Goal: Transaction & Acquisition: Purchase product/service

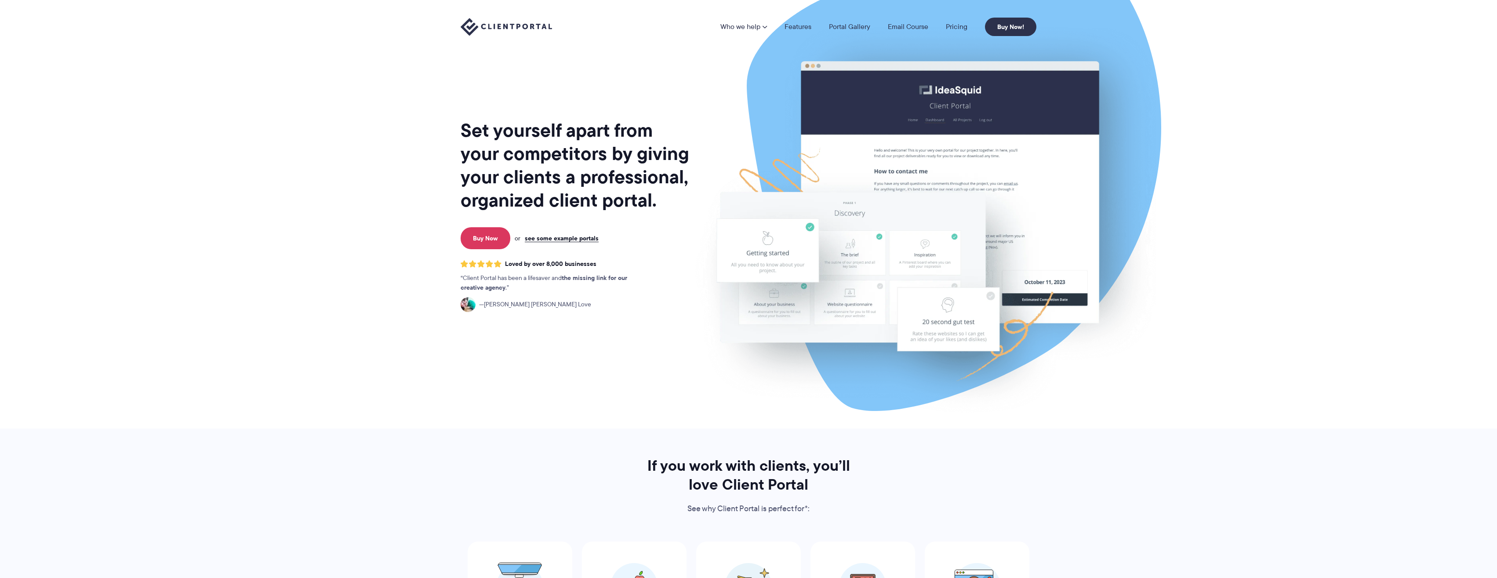
drag, startPoint x: 889, startPoint y: 147, endPoint x: 1027, endPoint y: 91, distance: 149.3
drag, startPoint x: 960, startPoint y: 103, endPoint x: 810, endPoint y: 111, distance: 150.0
click at [743, 324] on img at bounding box center [925, 217] width 493 height 421
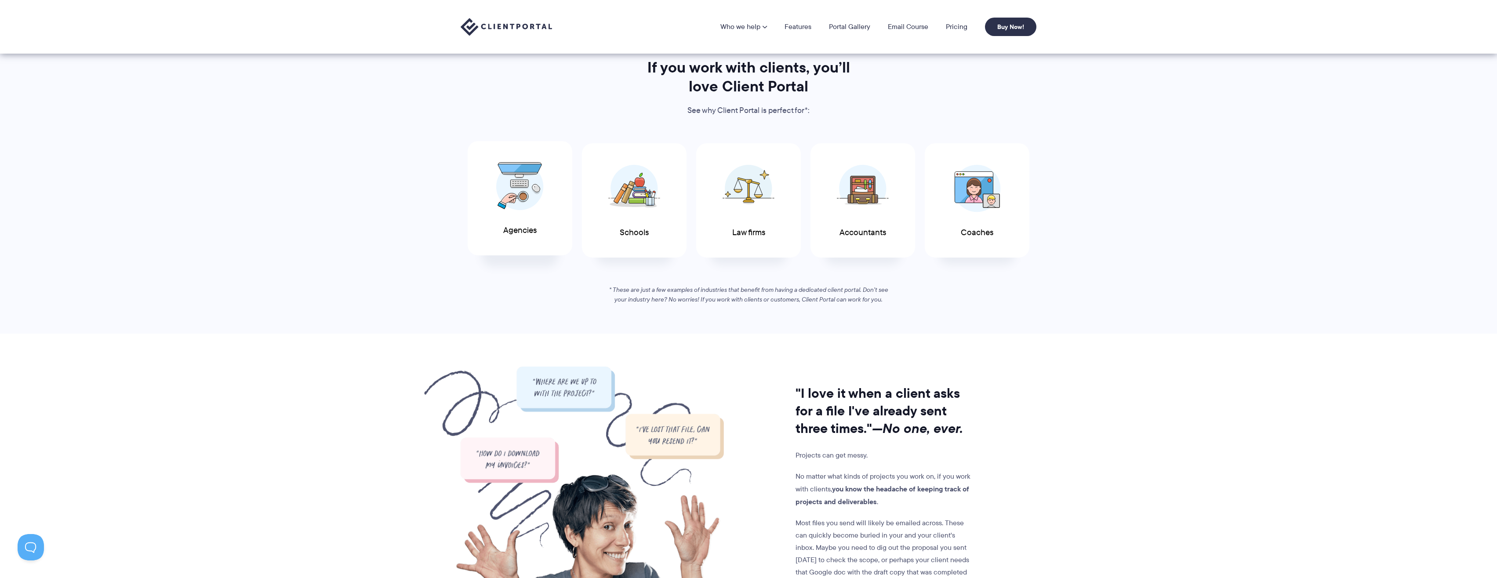
scroll to position [398, 0]
click at [780, 205] on div "Law firms" at bounding box center [748, 199] width 105 height 115
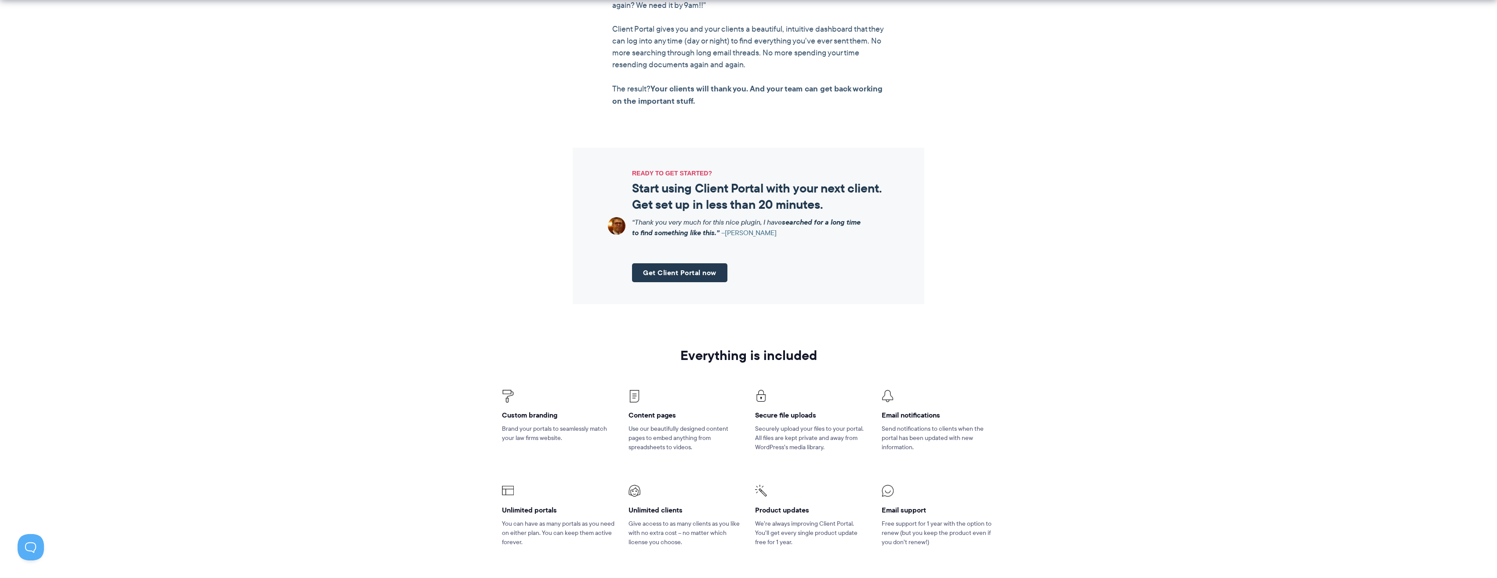
scroll to position [868, 0]
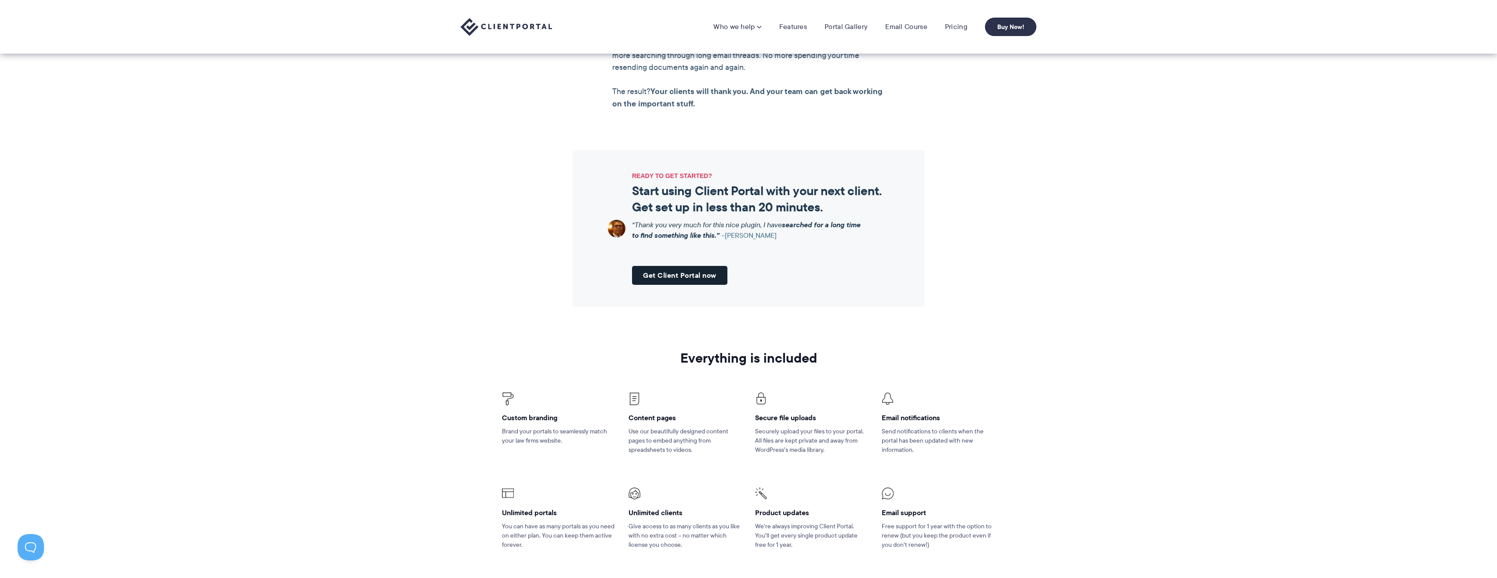
click at [710, 276] on link "Get Client Portal now" at bounding box center [679, 275] width 95 height 19
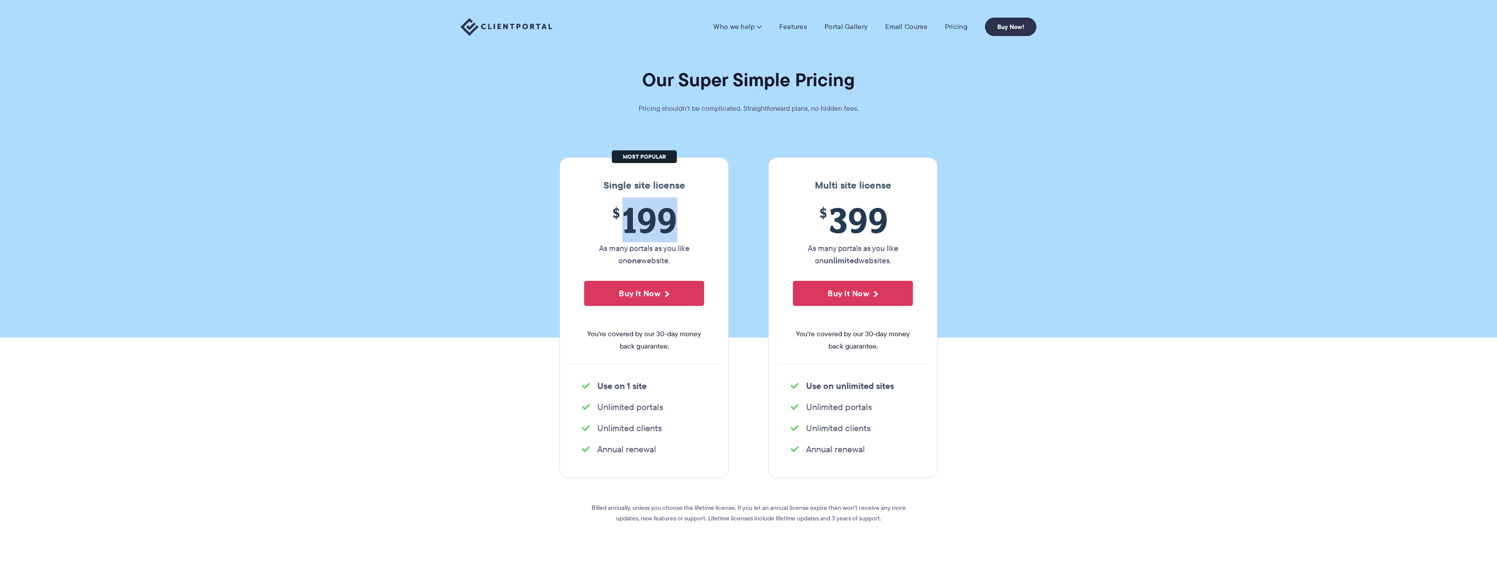
drag, startPoint x: 654, startPoint y: 214, endPoint x: 733, endPoint y: 226, distance: 80.5
click at [673, 232] on span "$ 199" at bounding box center [644, 220] width 120 height 40
drag, startPoint x: 657, startPoint y: 229, endPoint x: 675, endPoint y: 229, distance: 17.2
click at [675, 229] on span "$ 199" at bounding box center [644, 220] width 120 height 40
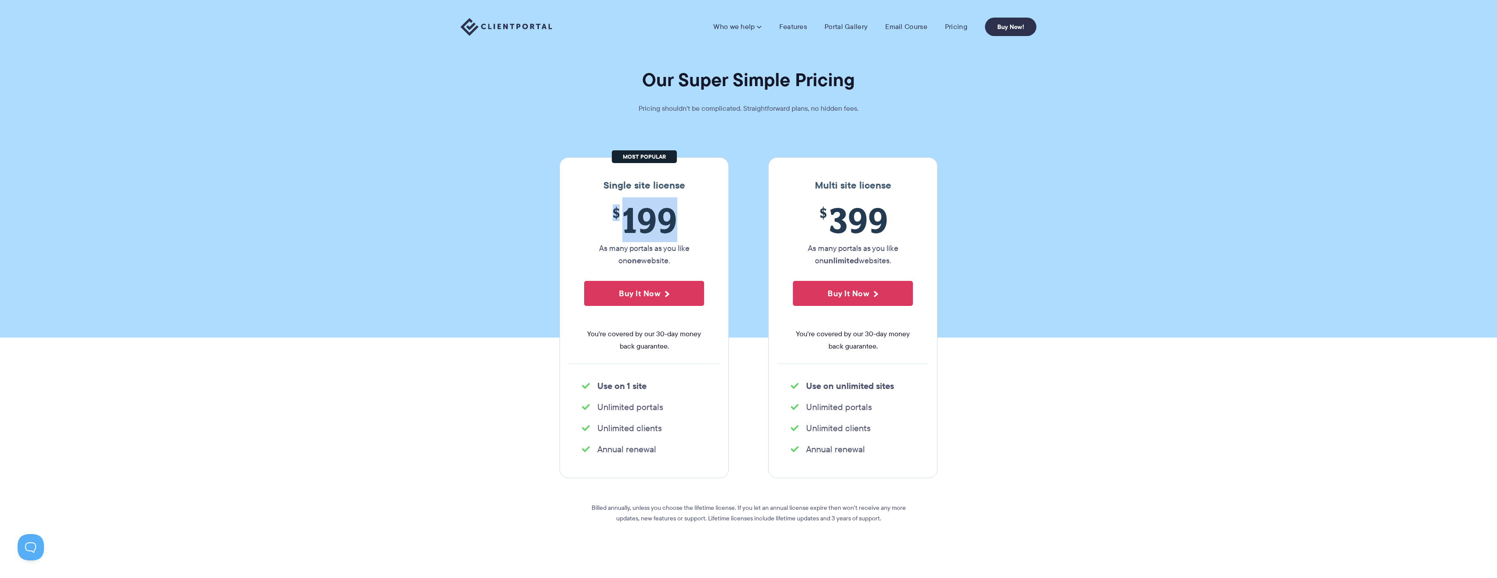
click at [675, 229] on span "$ 199" at bounding box center [644, 220] width 120 height 40
click at [791, 28] on link "Features" at bounding box center [793, 26] width 28 height 9
click at [842, 24] on link "Portal Gallery" at bounding box center [845, 26] width 43 height 9
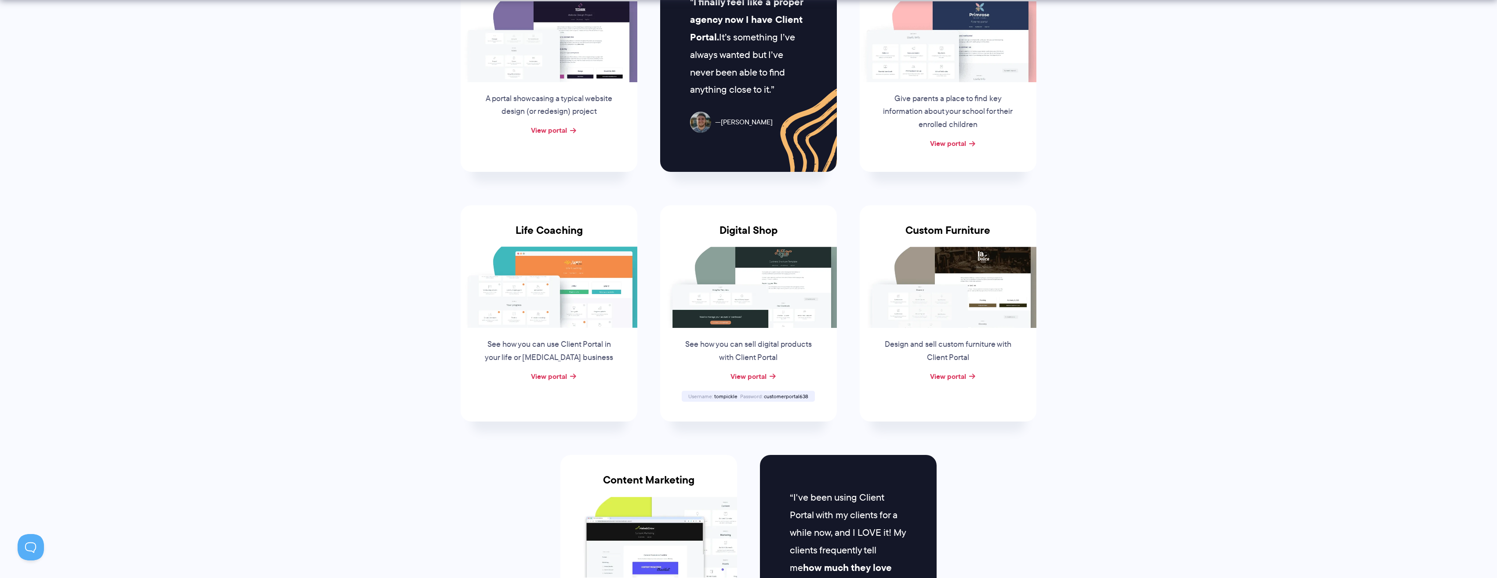
scroll to position [33, 0]
